Goal: Information Seeking & Learning: Learn about a topic

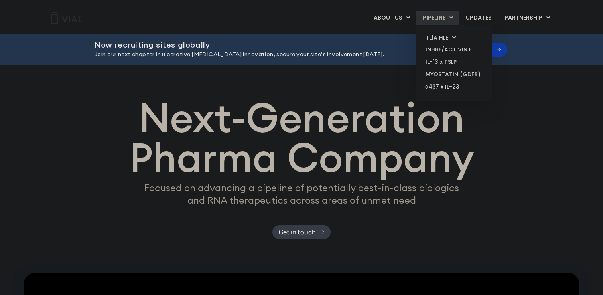
click at [435, 18] on link "PIPELINE" at bounding box center [437, 18] width 43 height 14
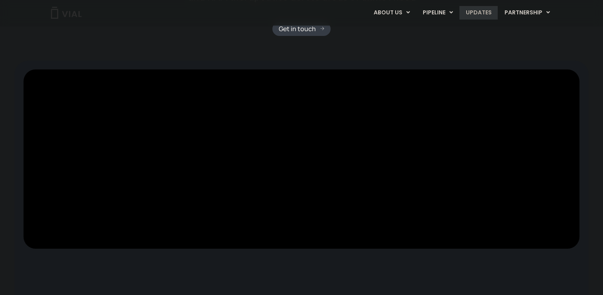
scroll to position [201, 0]
click at [476, 12] on link "UPDATES" at bounding box center [478, 13] width 38 height 14
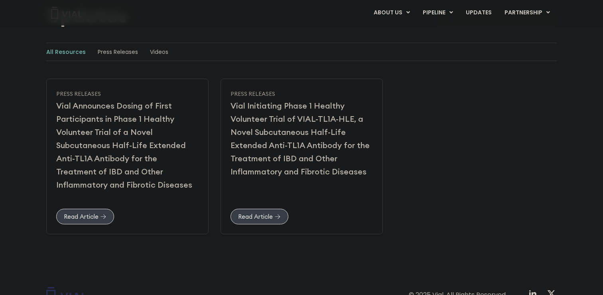
scroll to position [95, 0]
click at [113, 55] on div "Press Releases" at bounding box center [118, 52] width 40 height 10
click at [117, 49] on link "Press Releases" at bounding box center [118, 51] width 40 height 8
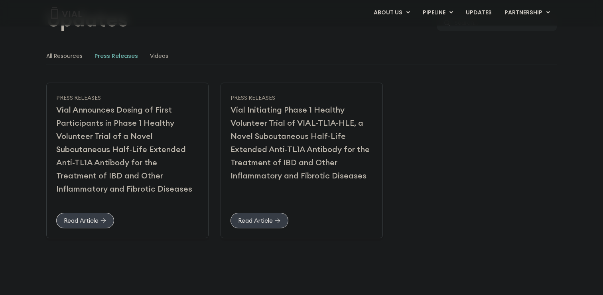
scroll to position [84, 0]
click at [387, 47] on link "CAREERS" at bounding box center [405, 44] width 70 height 12
